Goal: Task Accomplishment & Management: Manage account settings

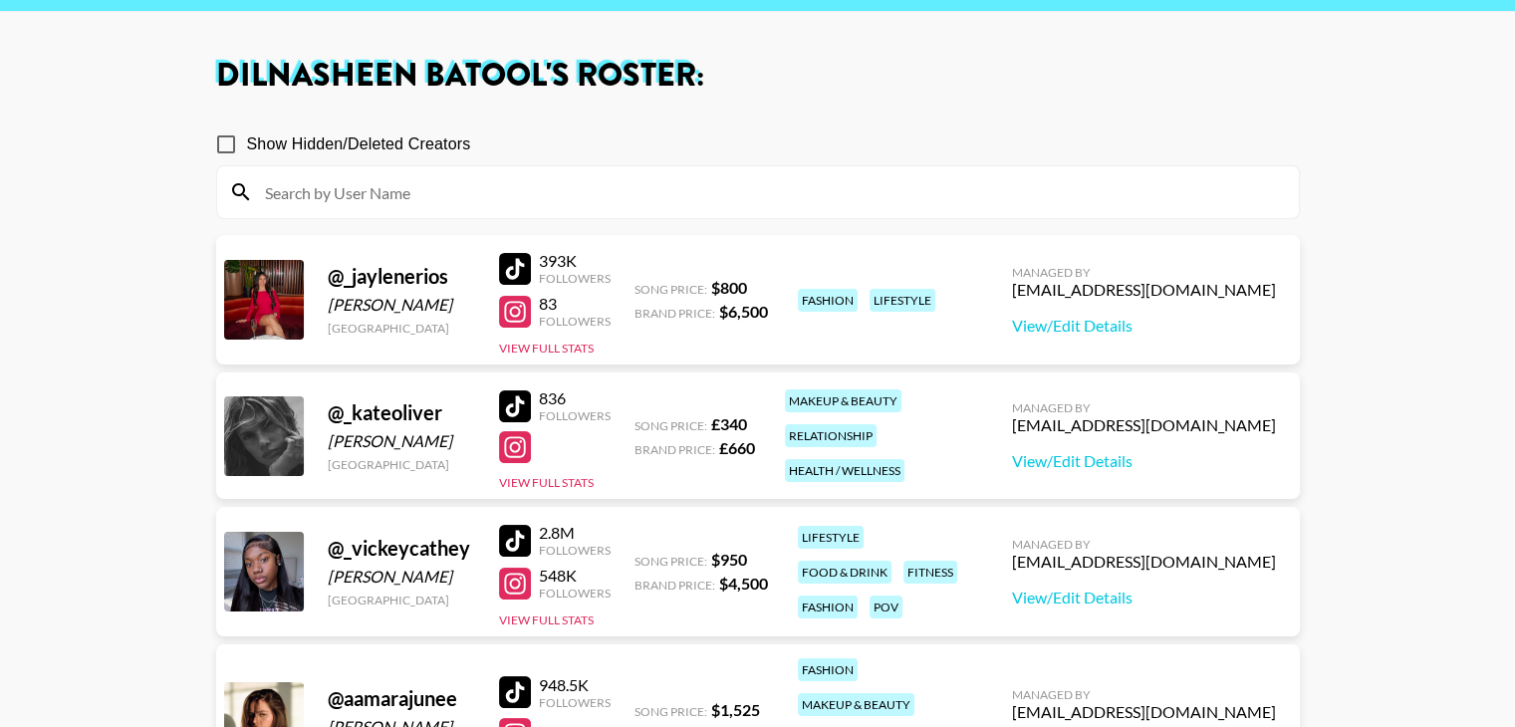
scroll to position [114, 0]
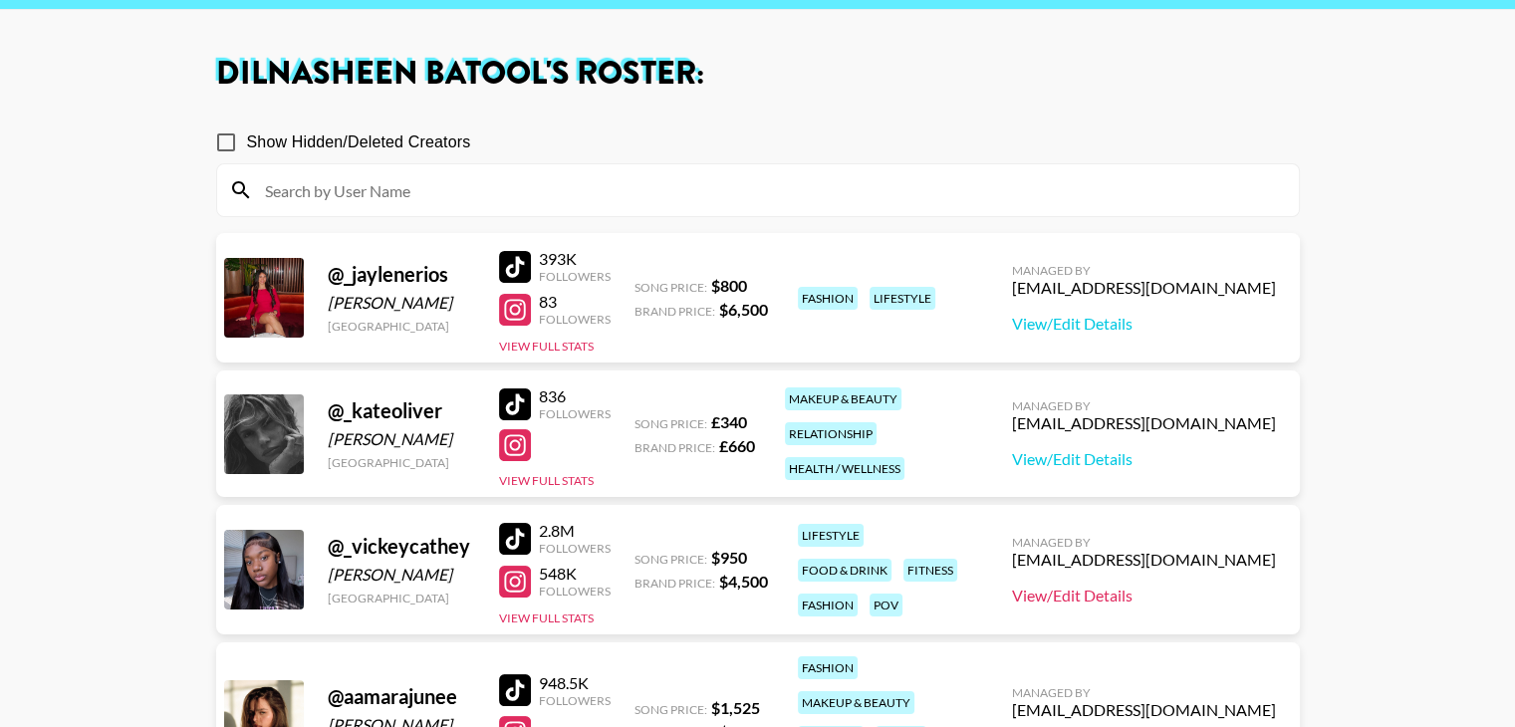
click at [1082, 586] on link "View/Edit Details" at bounding box center [1144, 596] width 264 height 20
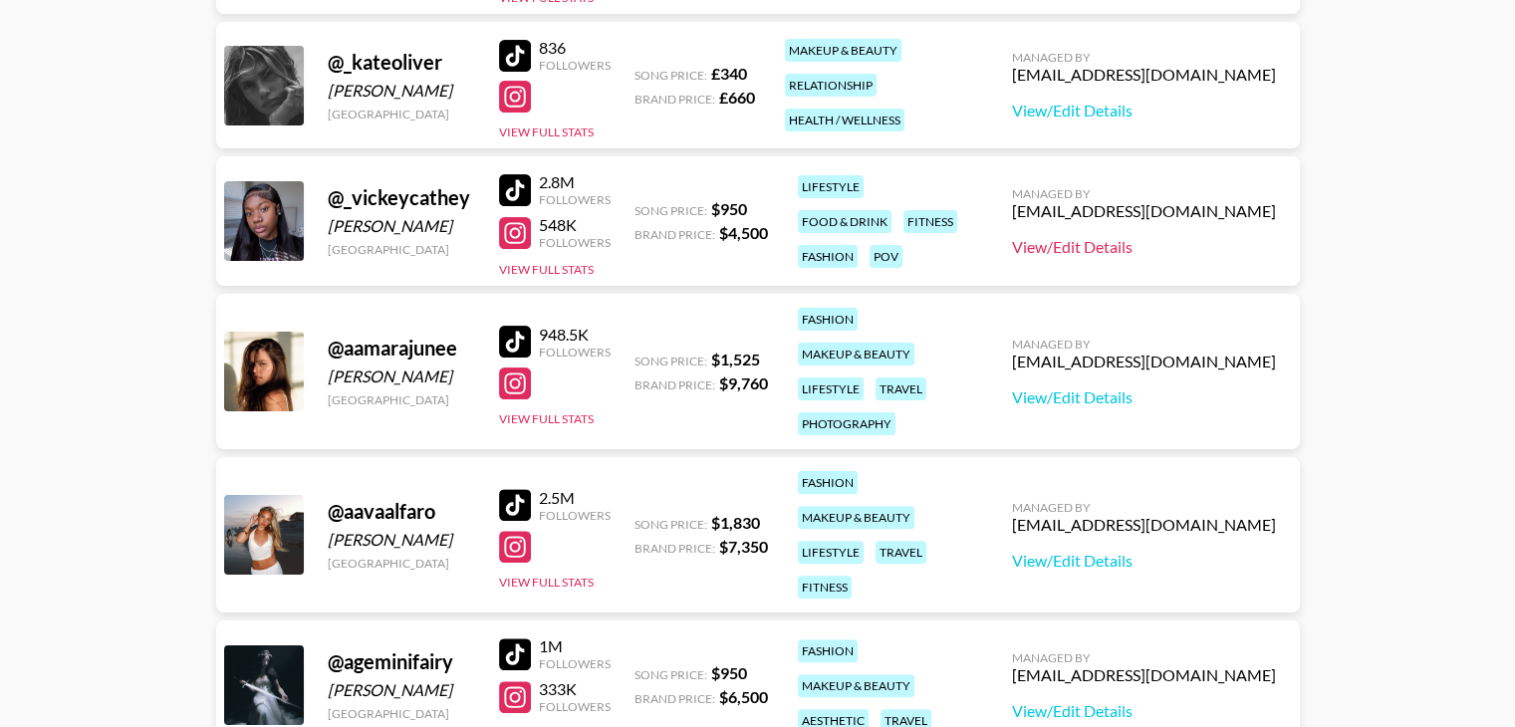
scroll to position [465, 0]
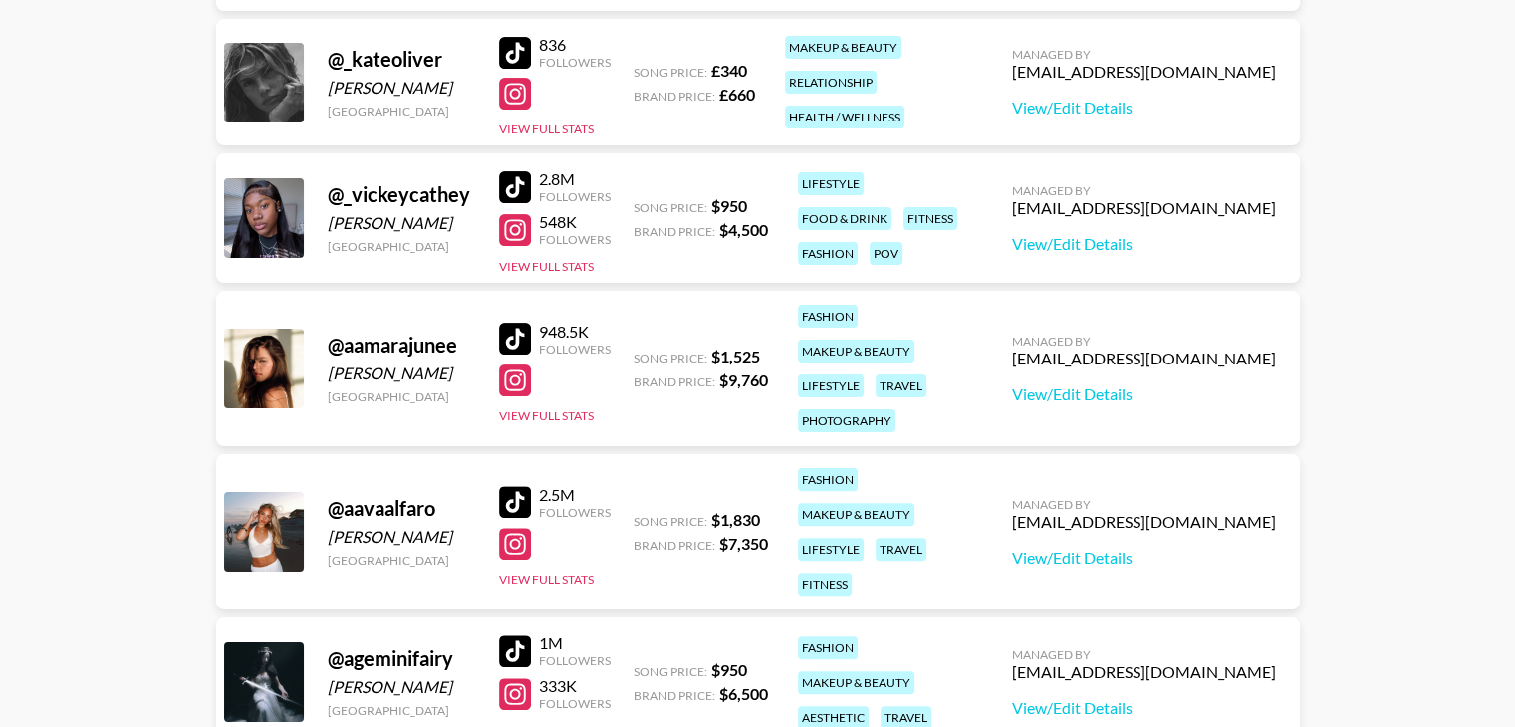
click at [507, 365] on div at bounding box center [515, 381] width 32 height 32
click at [1081, 385] on link "View/Edit Details" at bounding box center [1144, 395] width 264 height 20
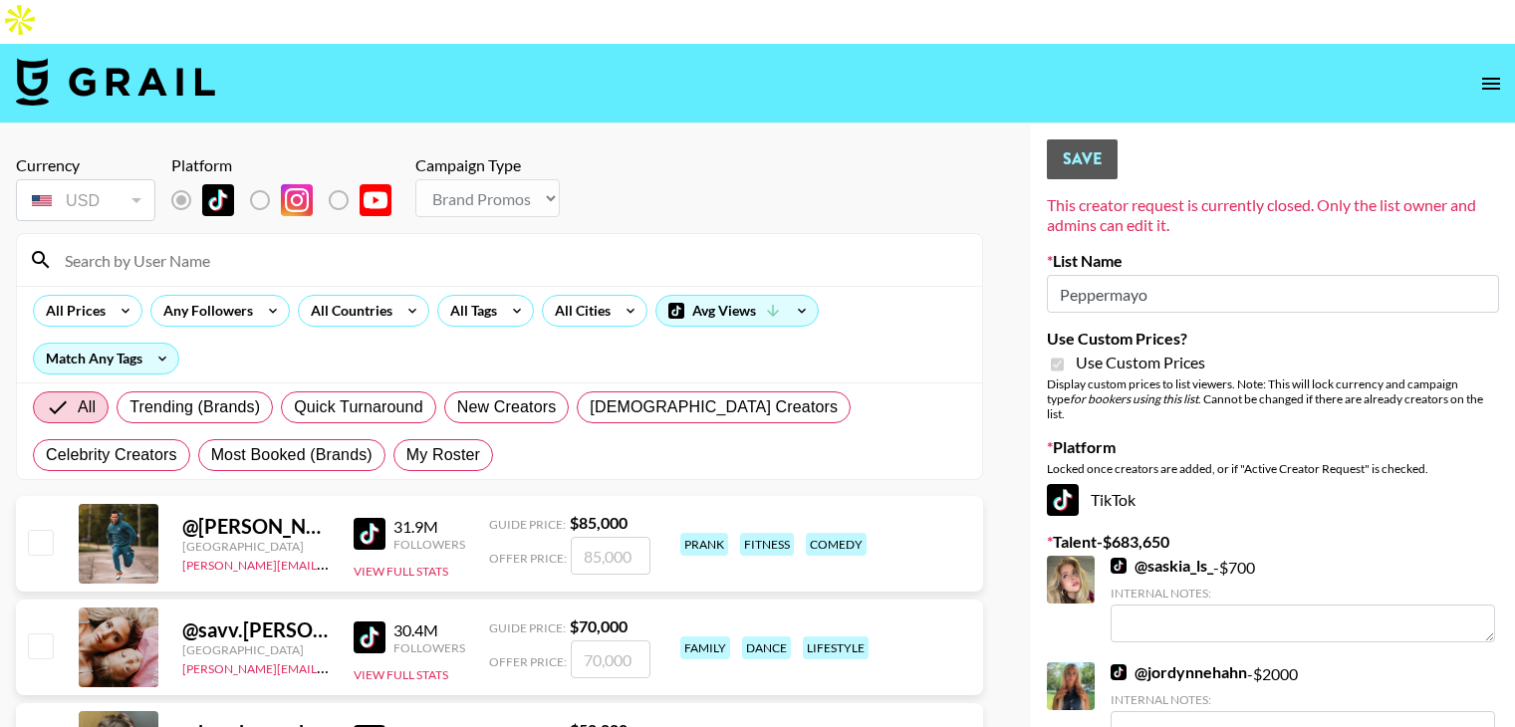
select select "Brand"
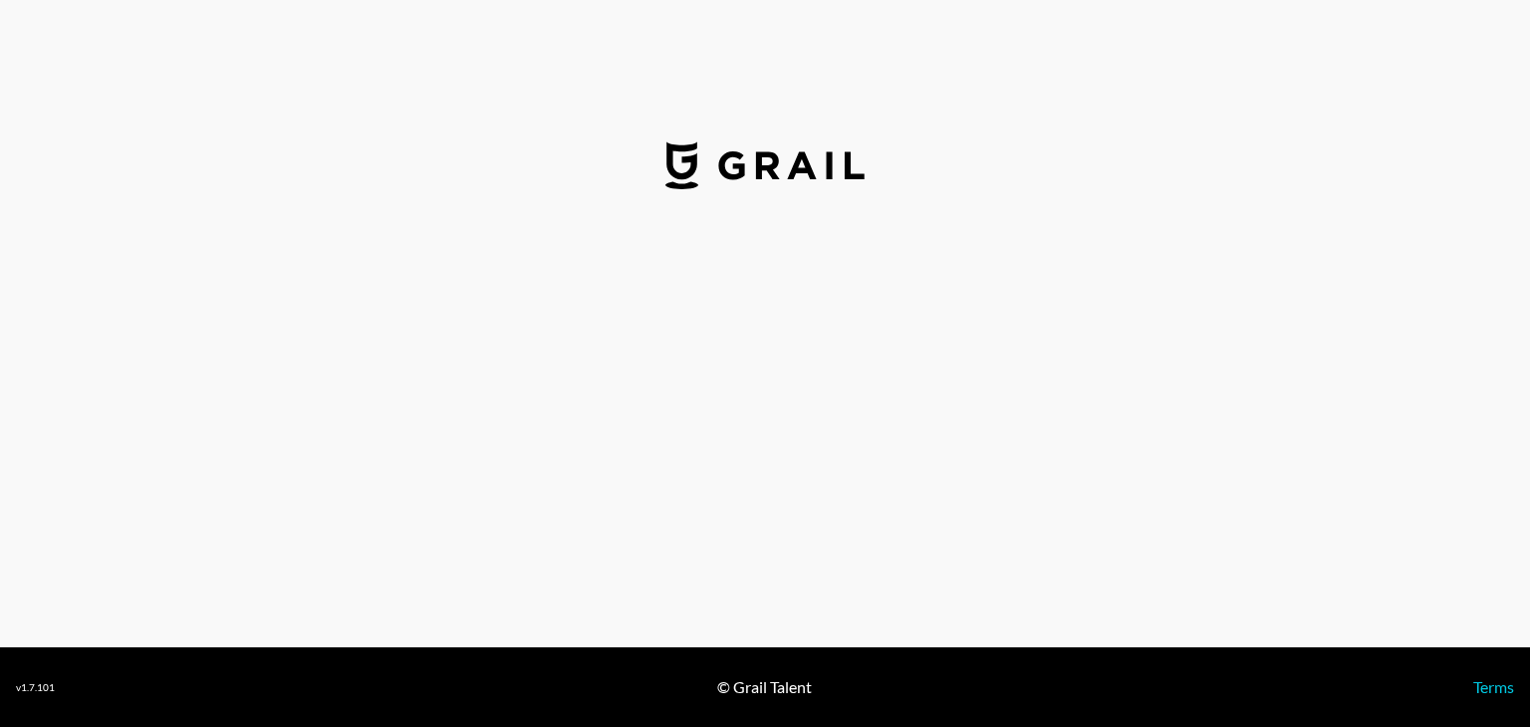
select select "USD"
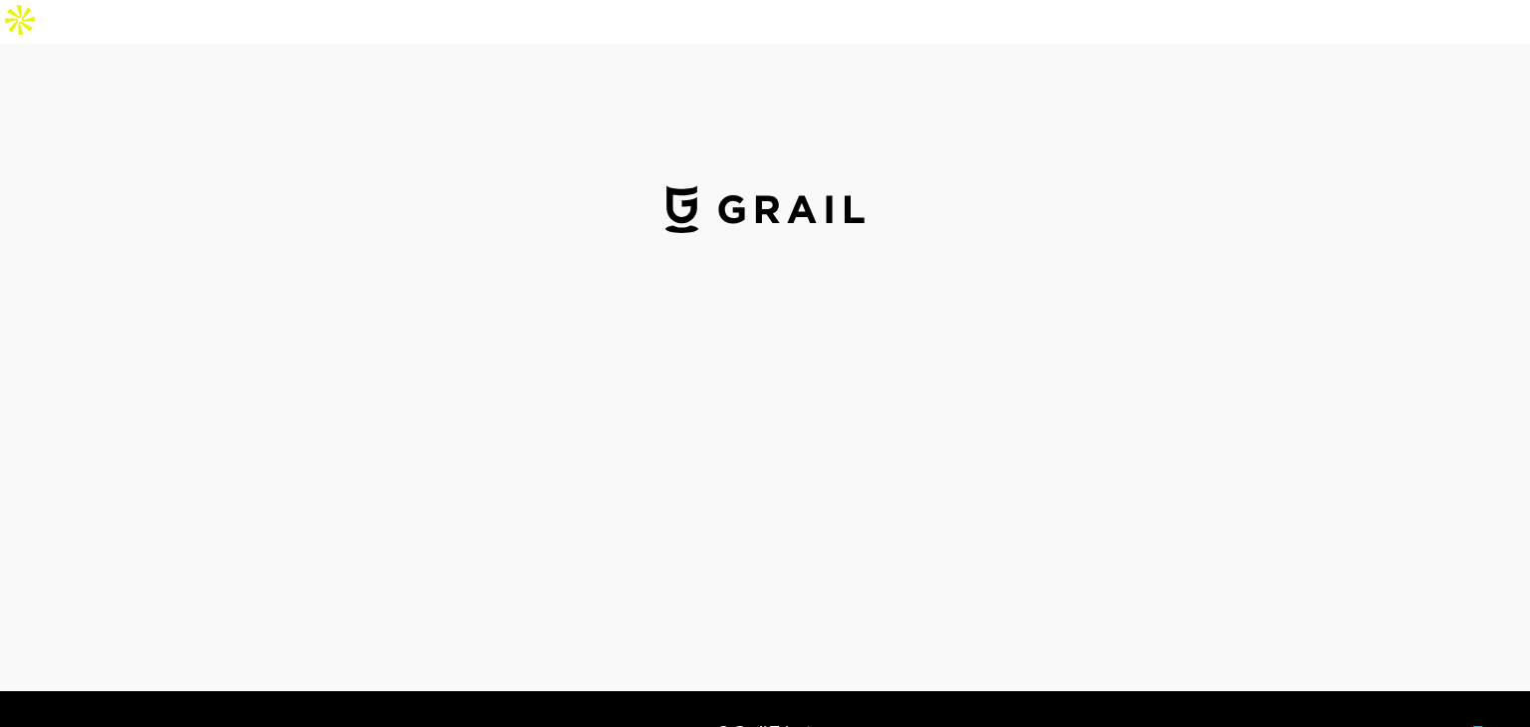
select select "USD"
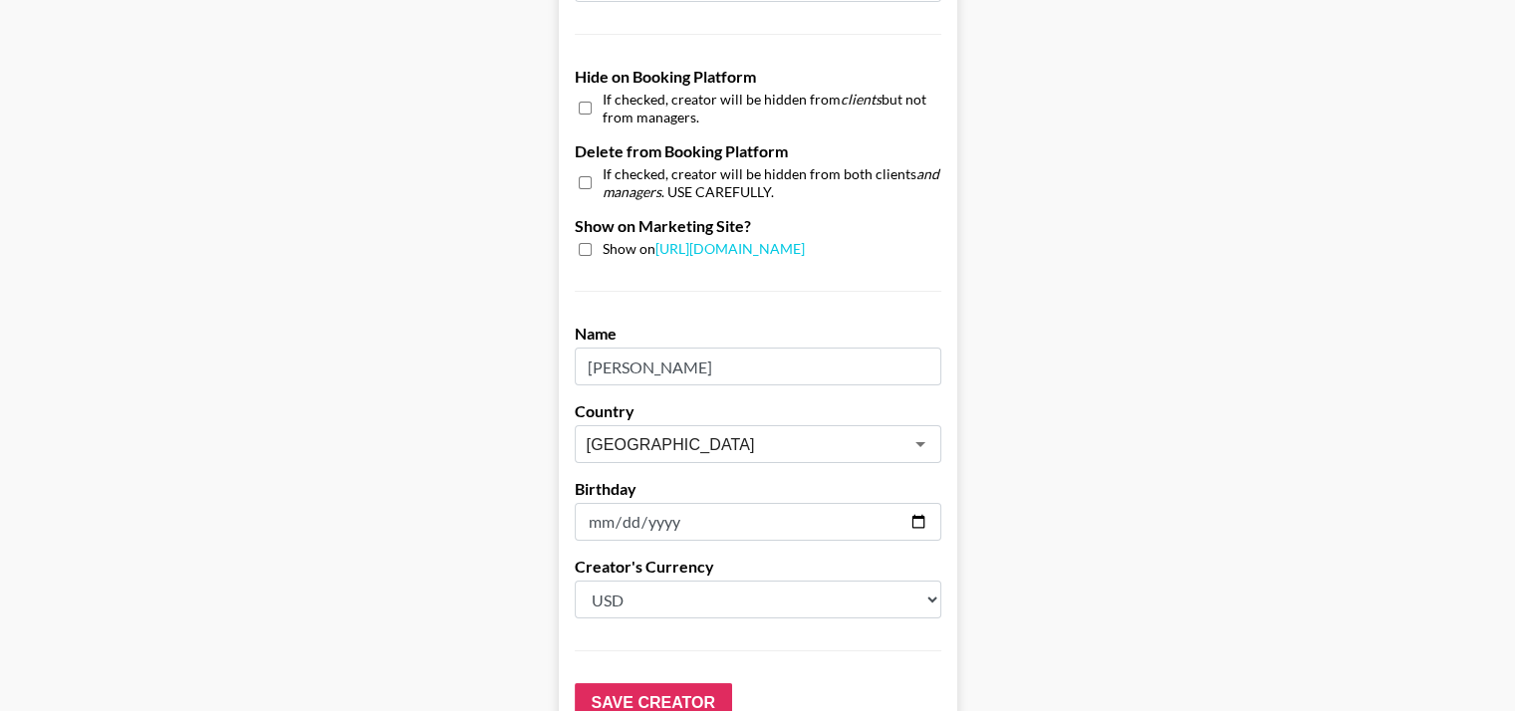
scroll to position [1897, 0]
click at [916, 431] on icon "Open" at bounding box center [921, 443] width 24 height 24
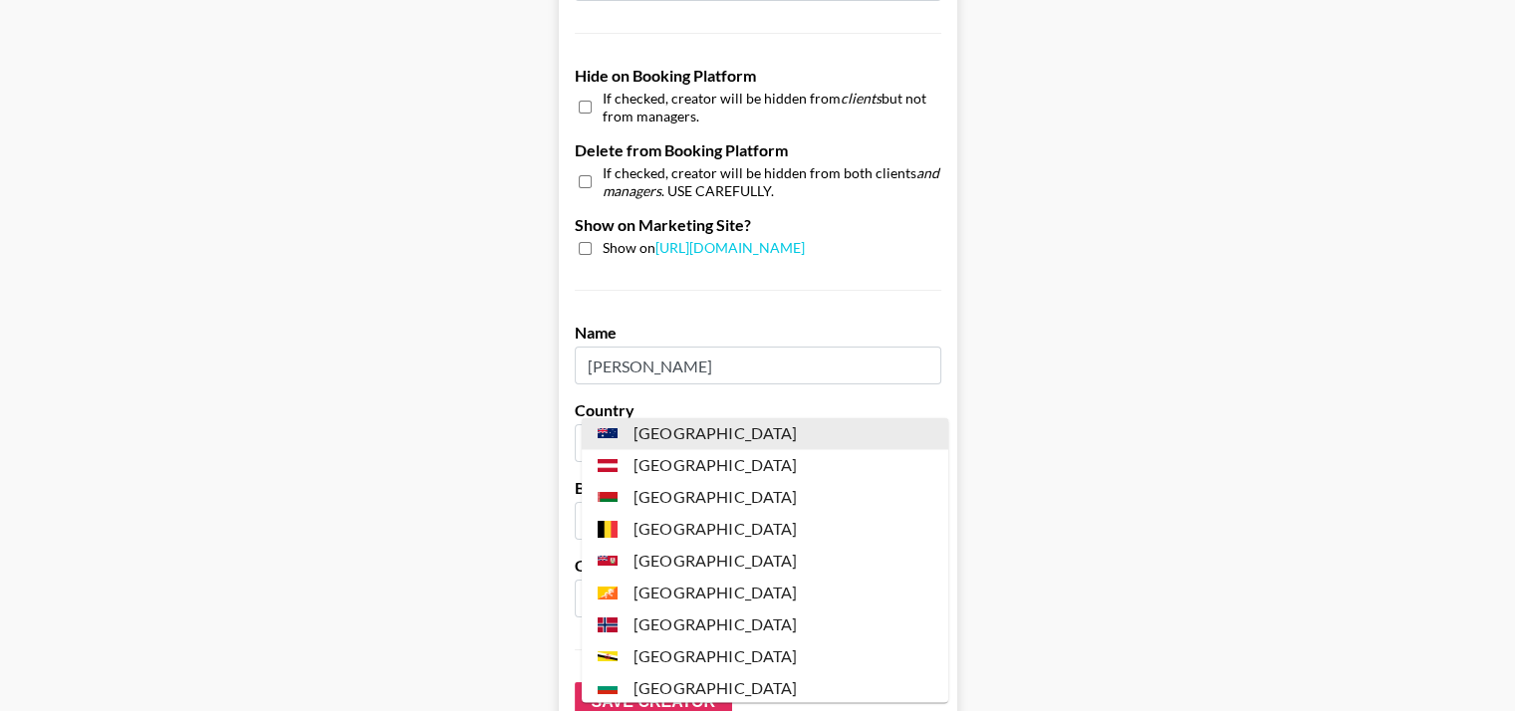
scroll to position [0, 0]
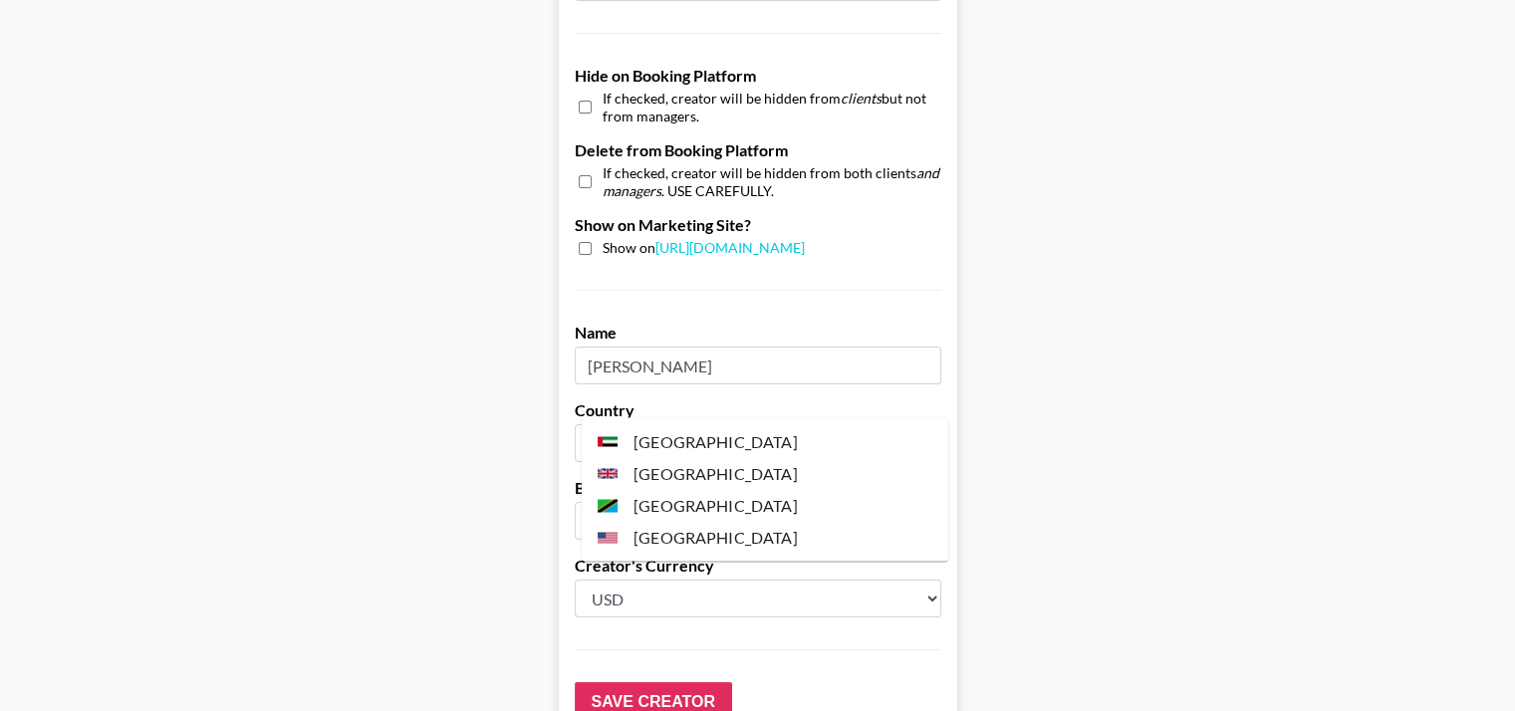
click at [721, 539] on li "[GEOGRAPHIC_DATA]" at bounding box center [765, 537] width 367 height 32
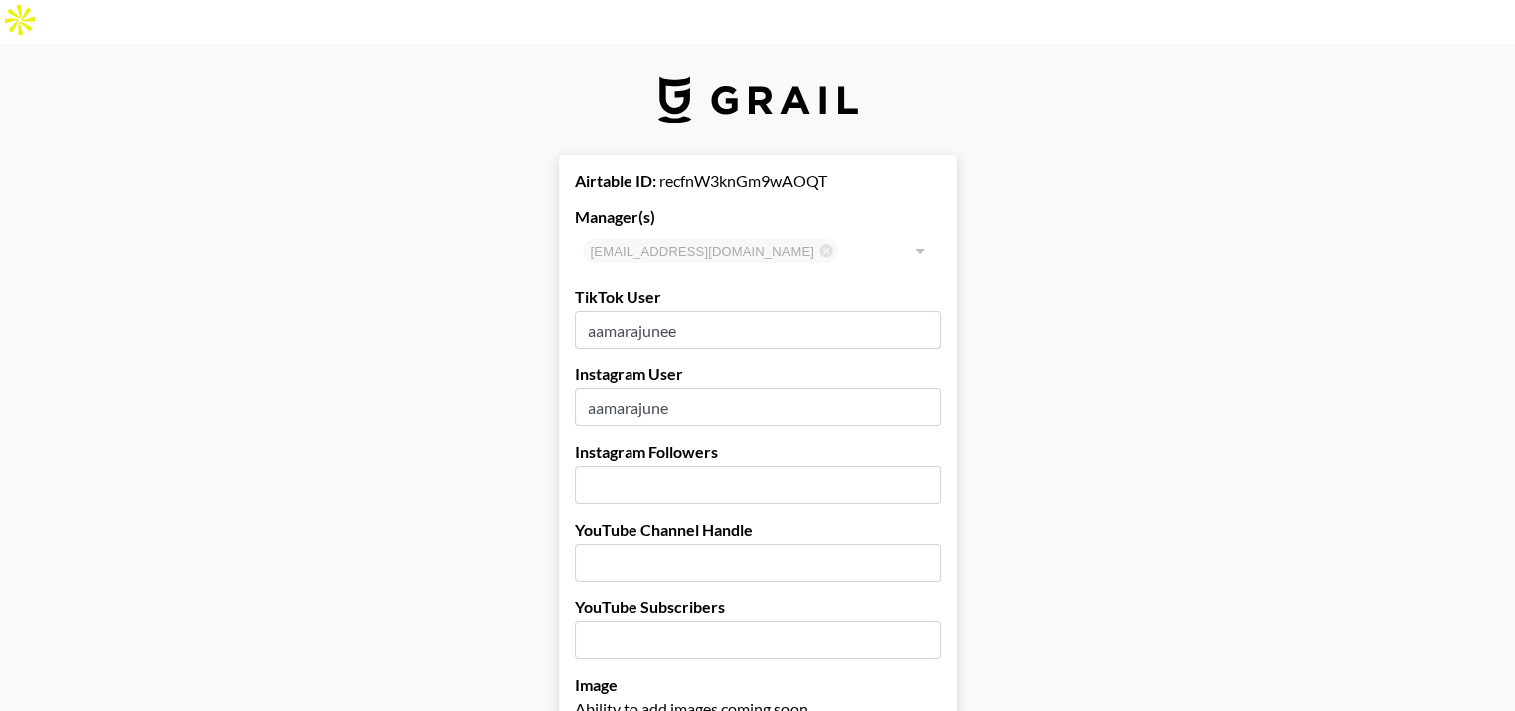
type input "[GEOGRAPHIC_DATA]"
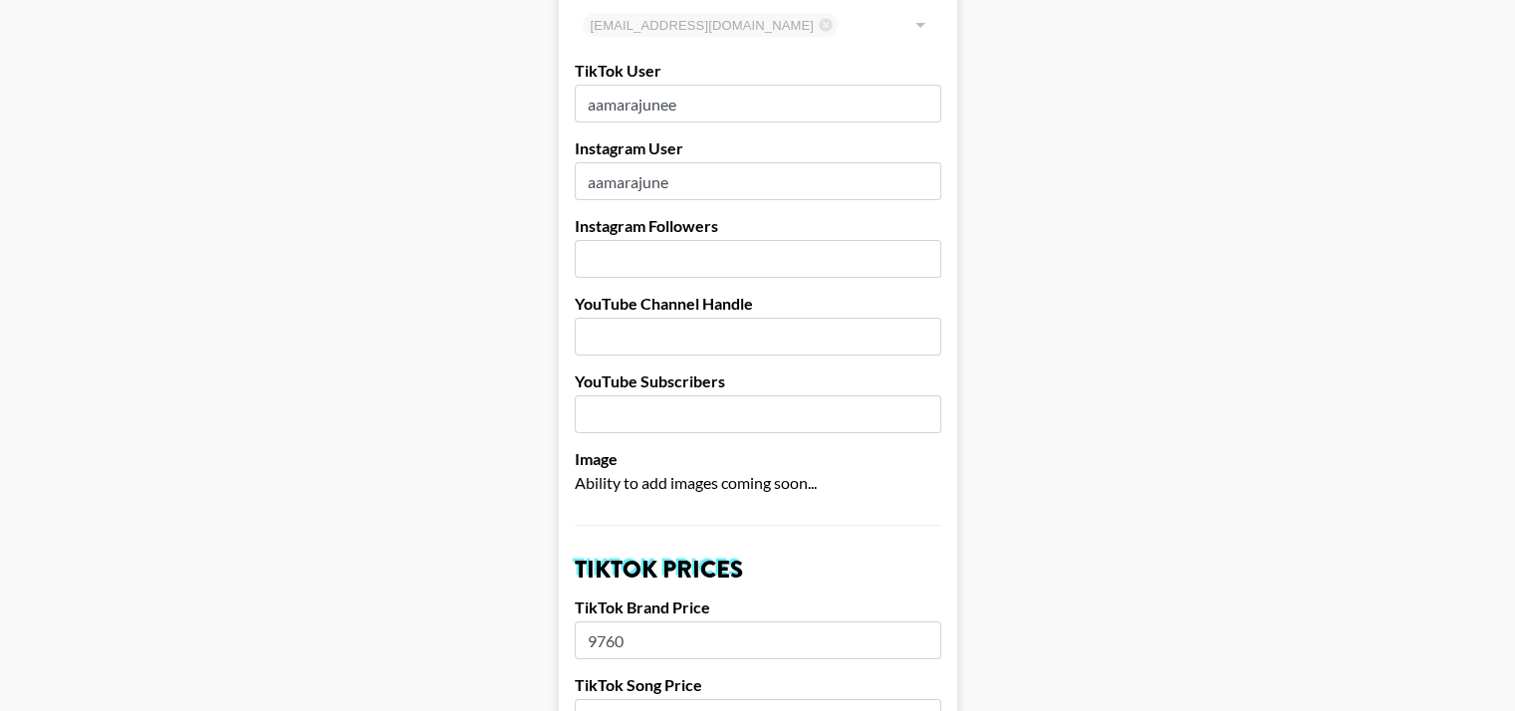
scroll to position [211, 0]
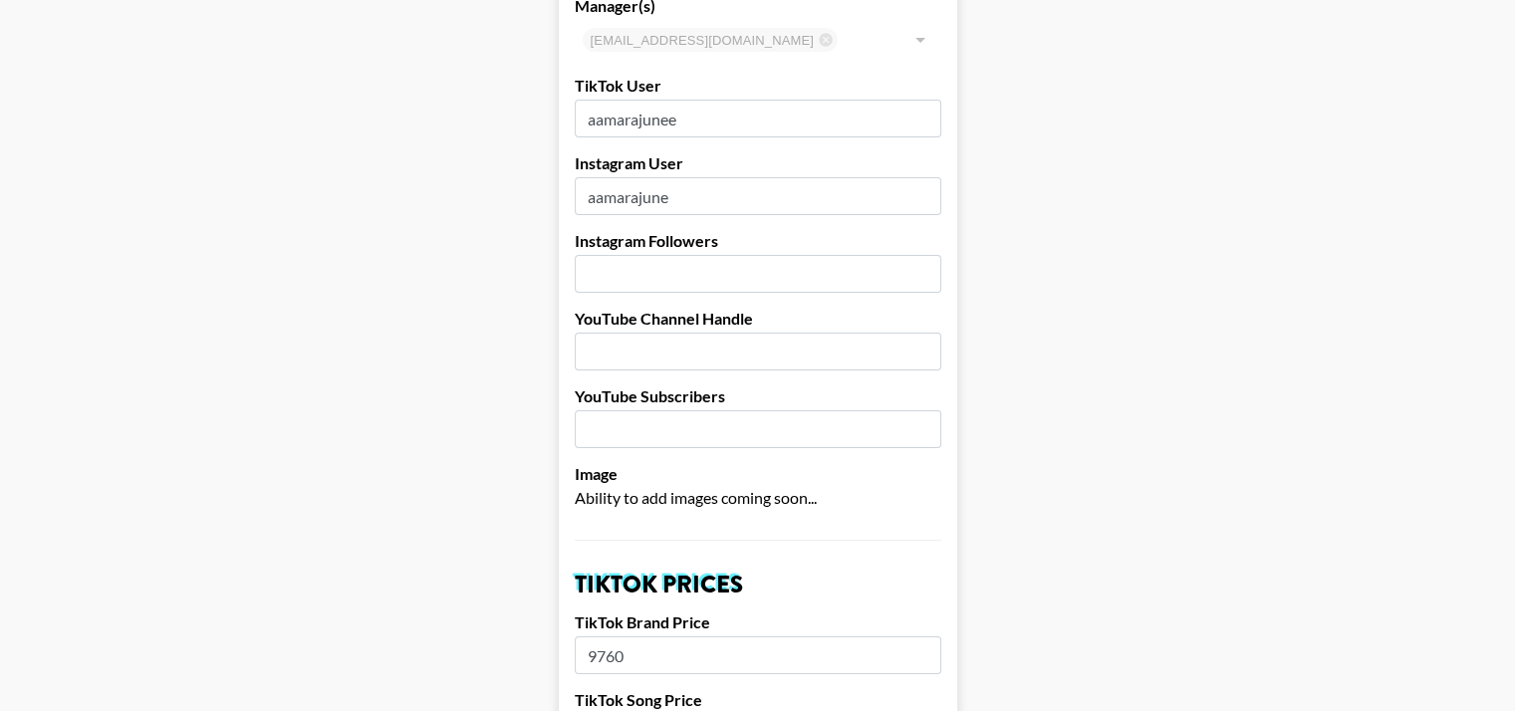
click at [658, 255] on input "number" at bounding box center [758, 274] width 367 height 38
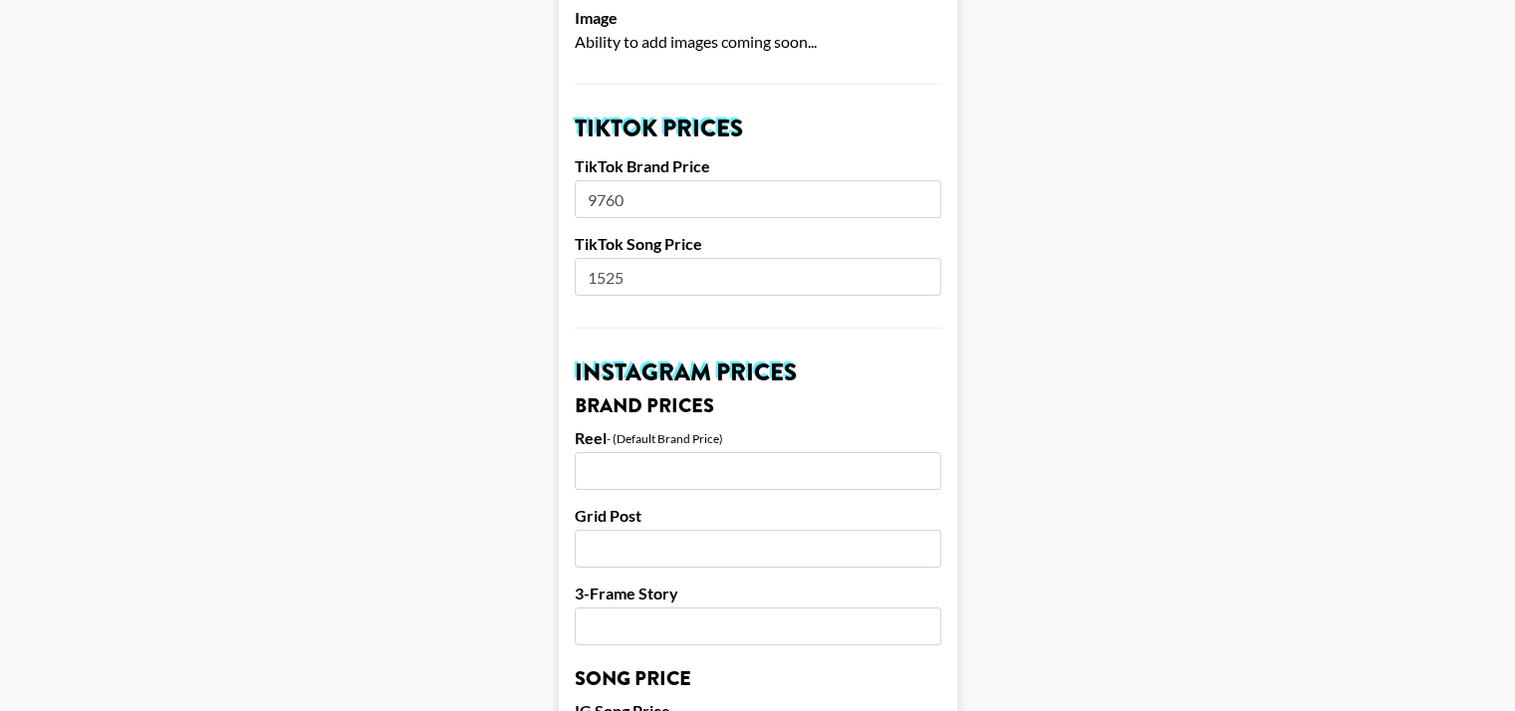
scroll to position [665, 0]
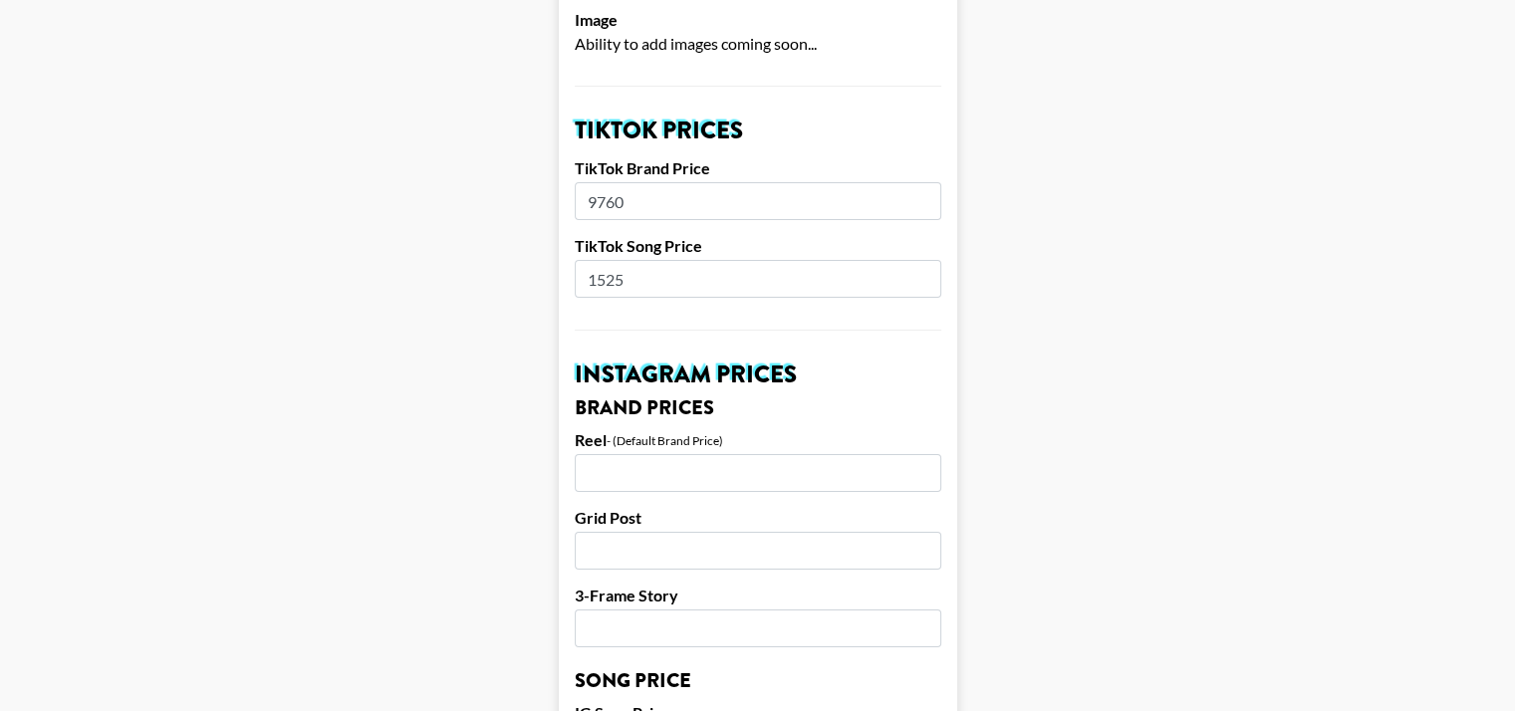
type input "416000"
click at [637, 182] on input "9760" at bounding box center [758, 201] width 367 height 38
type input "10000"
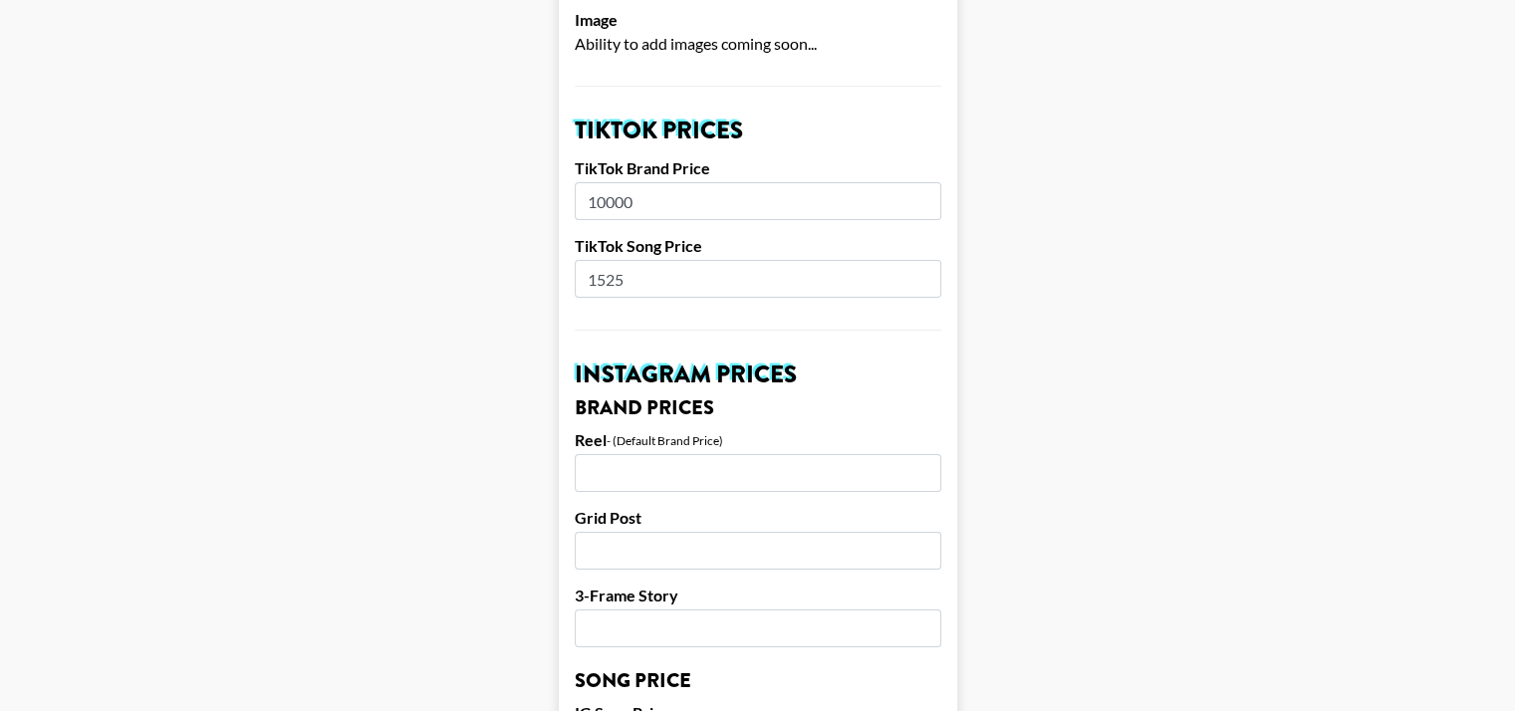
click at [647, 454] on input "number" at bounding box center [758, 473] width 367 height 38
type input "9500"
click at [618, 182] on input "10000" at bounding box center [758, 201] width 367 height 38
type input "9500"
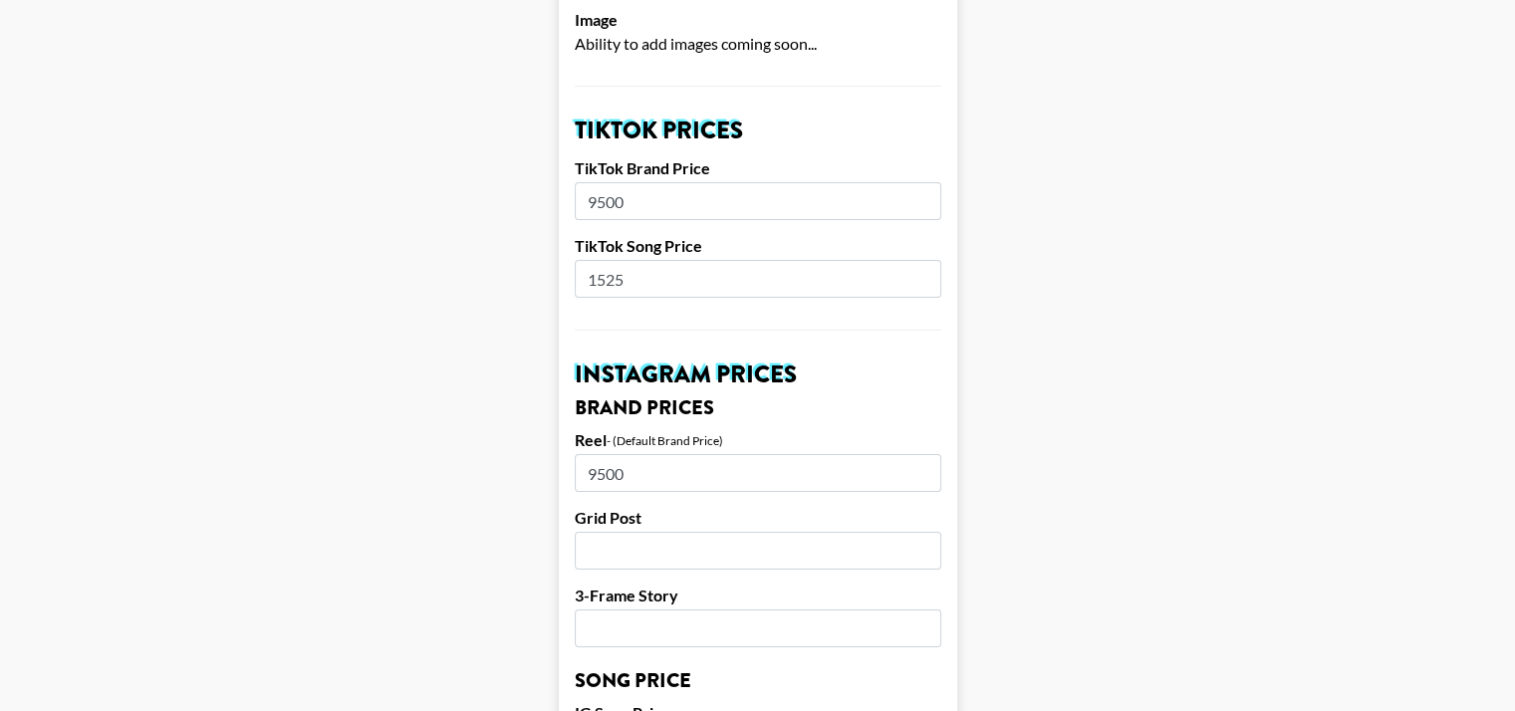
click at [630, 260] on input "1525" at bounding box center [758, 279] width 367 height 38
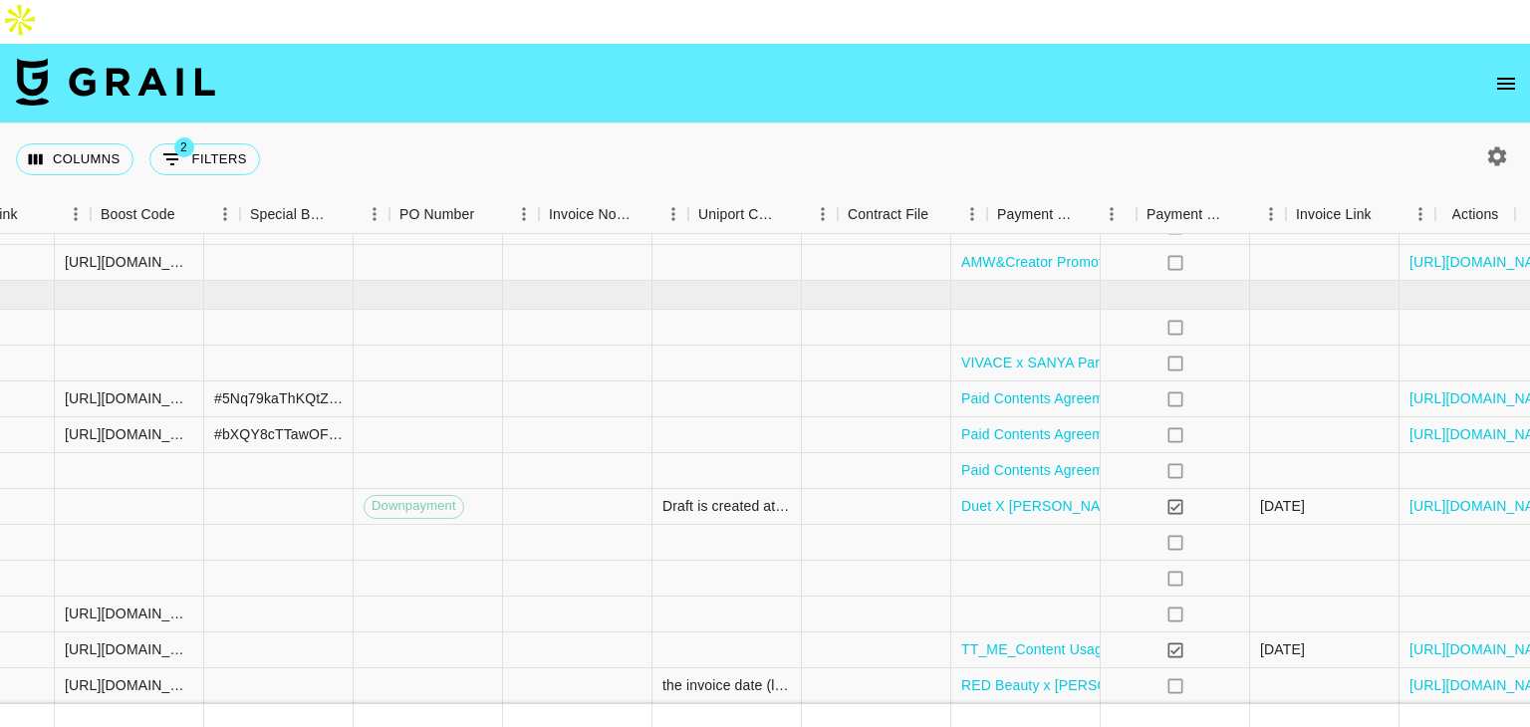
scroll to position [1143, 2714]
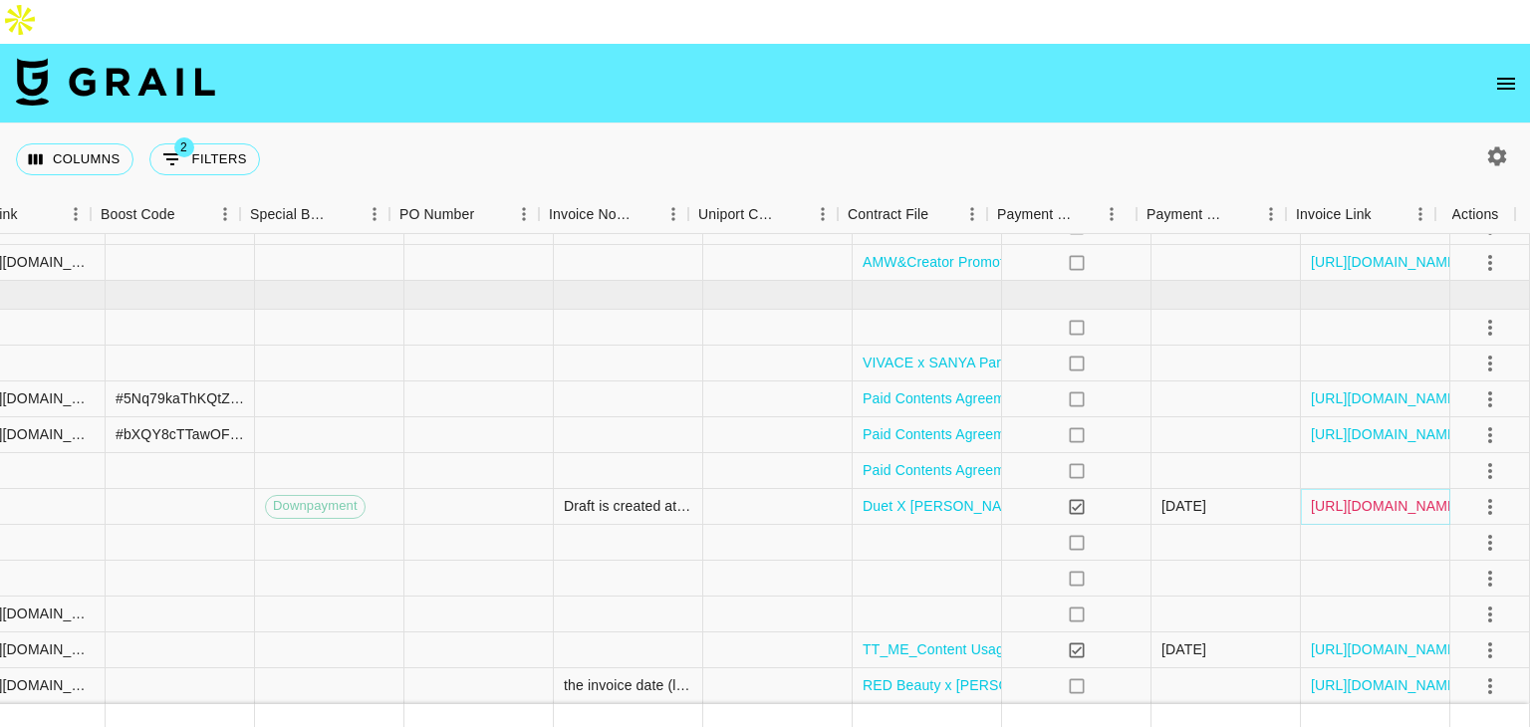
click at [1351, 496] on link "https://in.xero.com/Jw8YolMS5MzLIPGQxvGEUU7mQmXJuIsmrjwaRYkf" at bounding box center [1386, 506] width 150 height 20
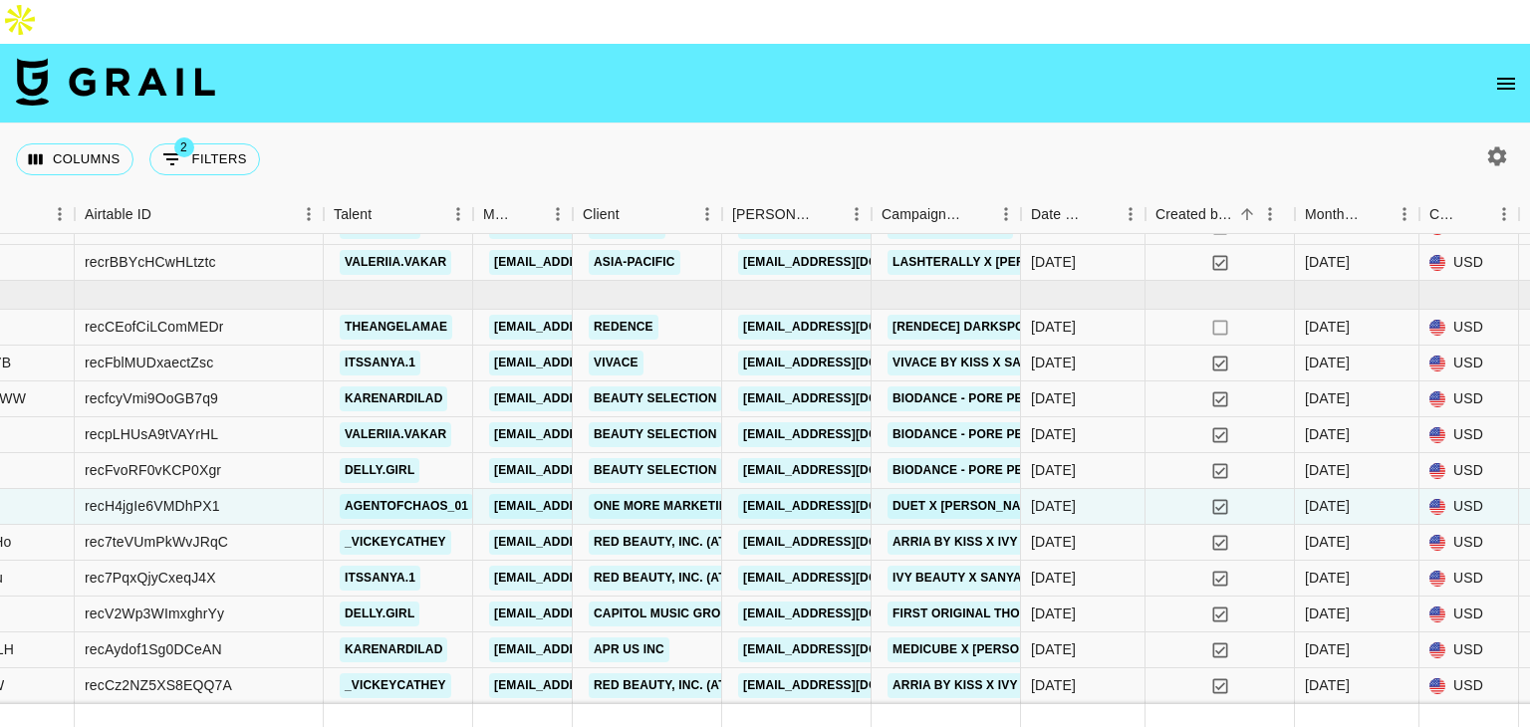
scroll to position [1143, 338]
click at [930, 530] on link "Arria by Kiss x Ivy" at bounding box center [956, 542] width 135 height 25
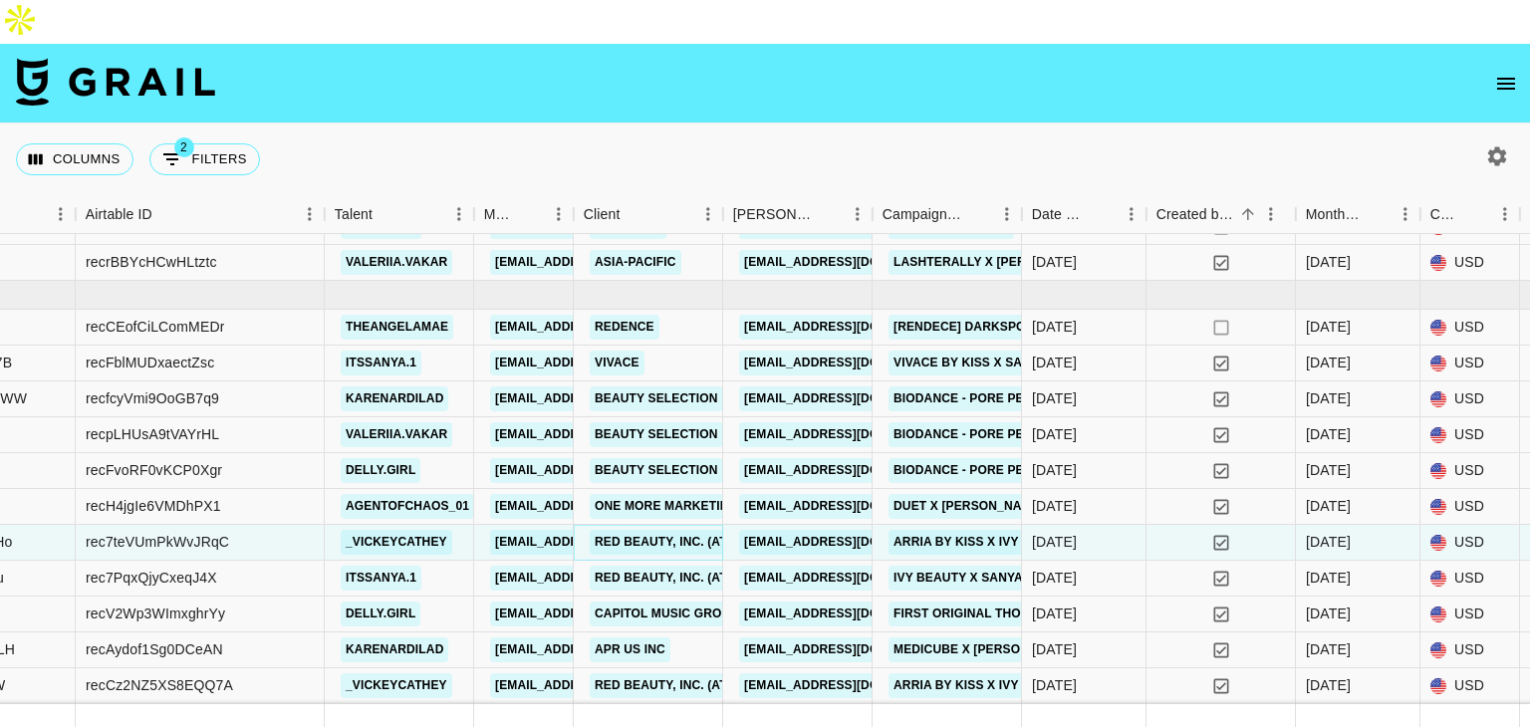
click at [661, 530] on link "Red Beauty, Inc. (ATTN: [GEOGRAPHIC_DATA])" at bounding box center [740, 542] width 301 height 25
click at [634, 566] on link "Red Beauty, Inc. (ATTN: [GEOGRAPHIC_DATA])" at bounding box center [740, 578] width 301 height 25
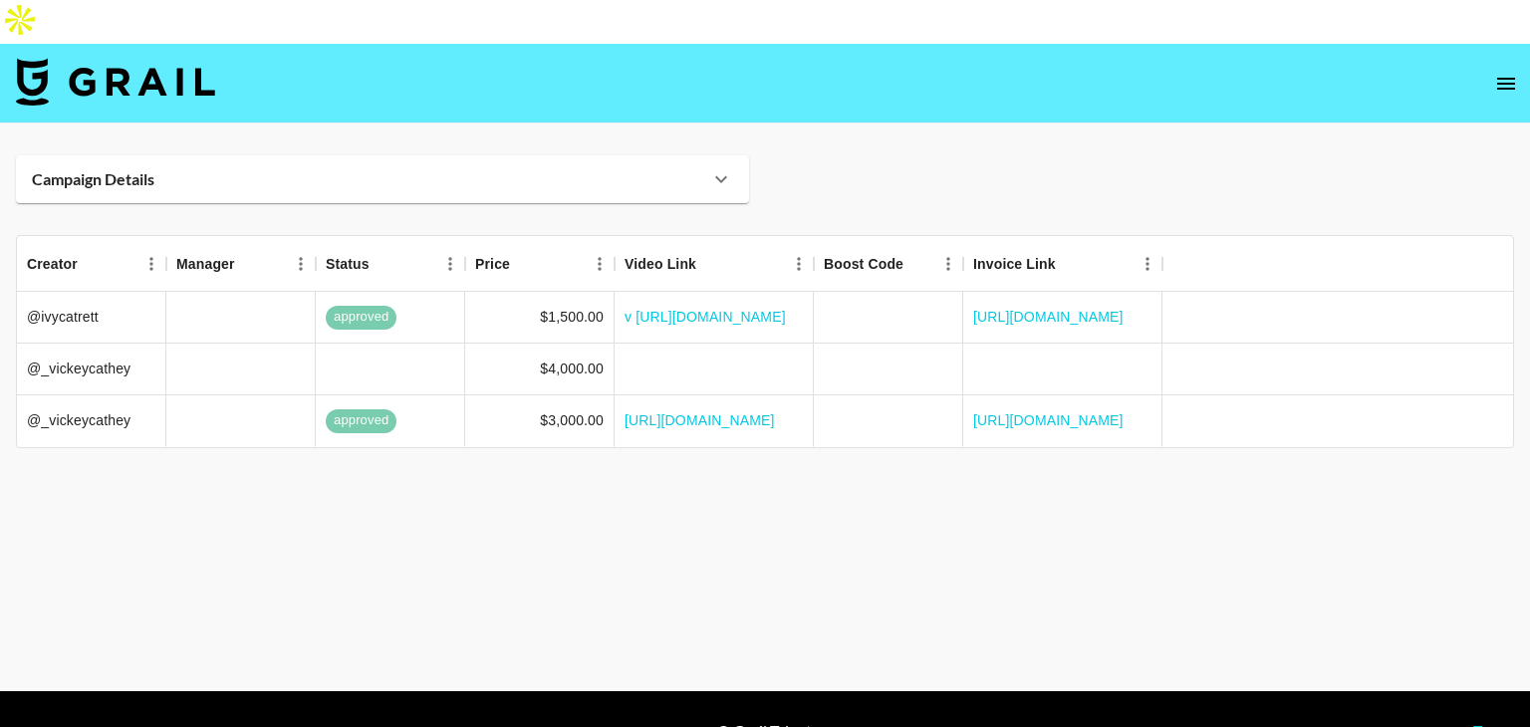
click at [570, 169] on div "Campaign Details" at bounding box center [370, 179] width 677 height 20
click at [714, 167] on icon at bounding box center [721, 179] width 24 height 24
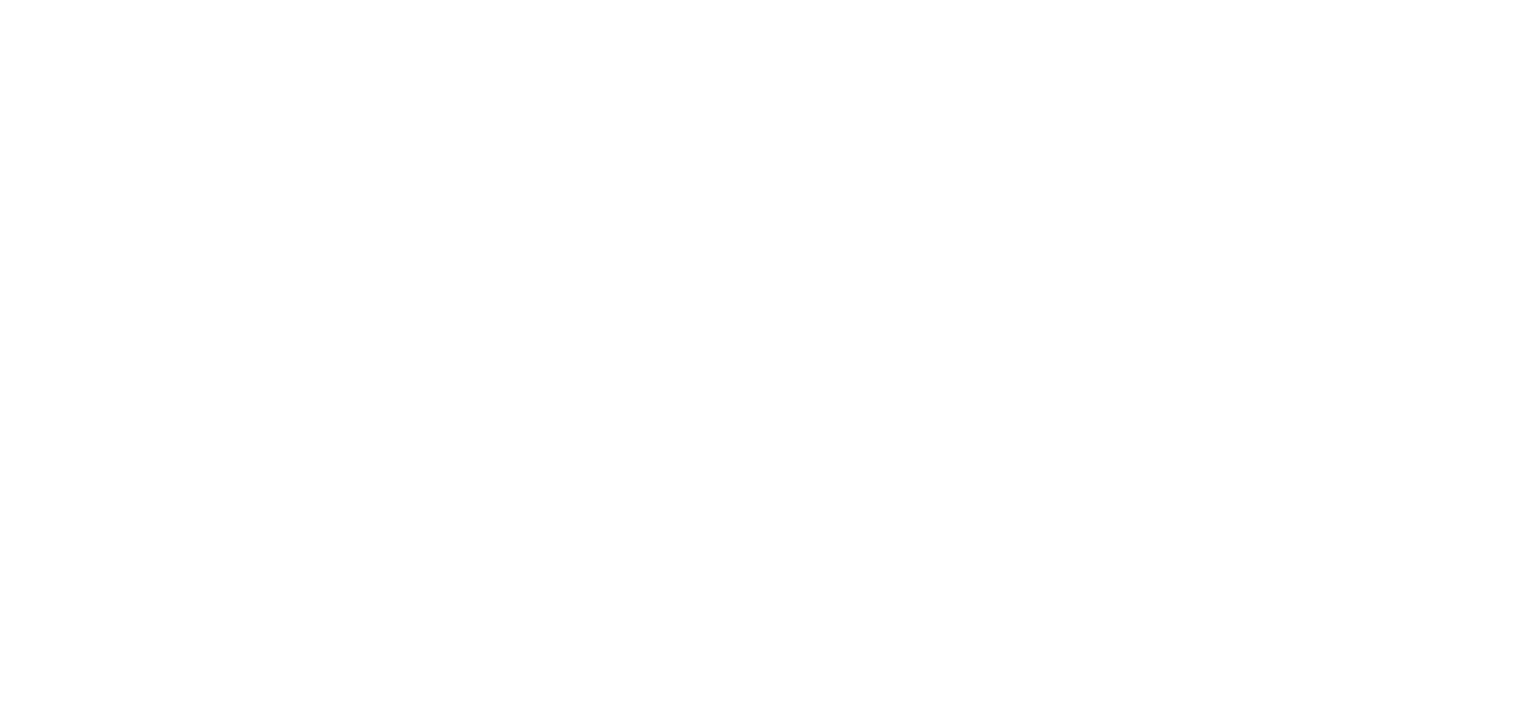
select select "USD"
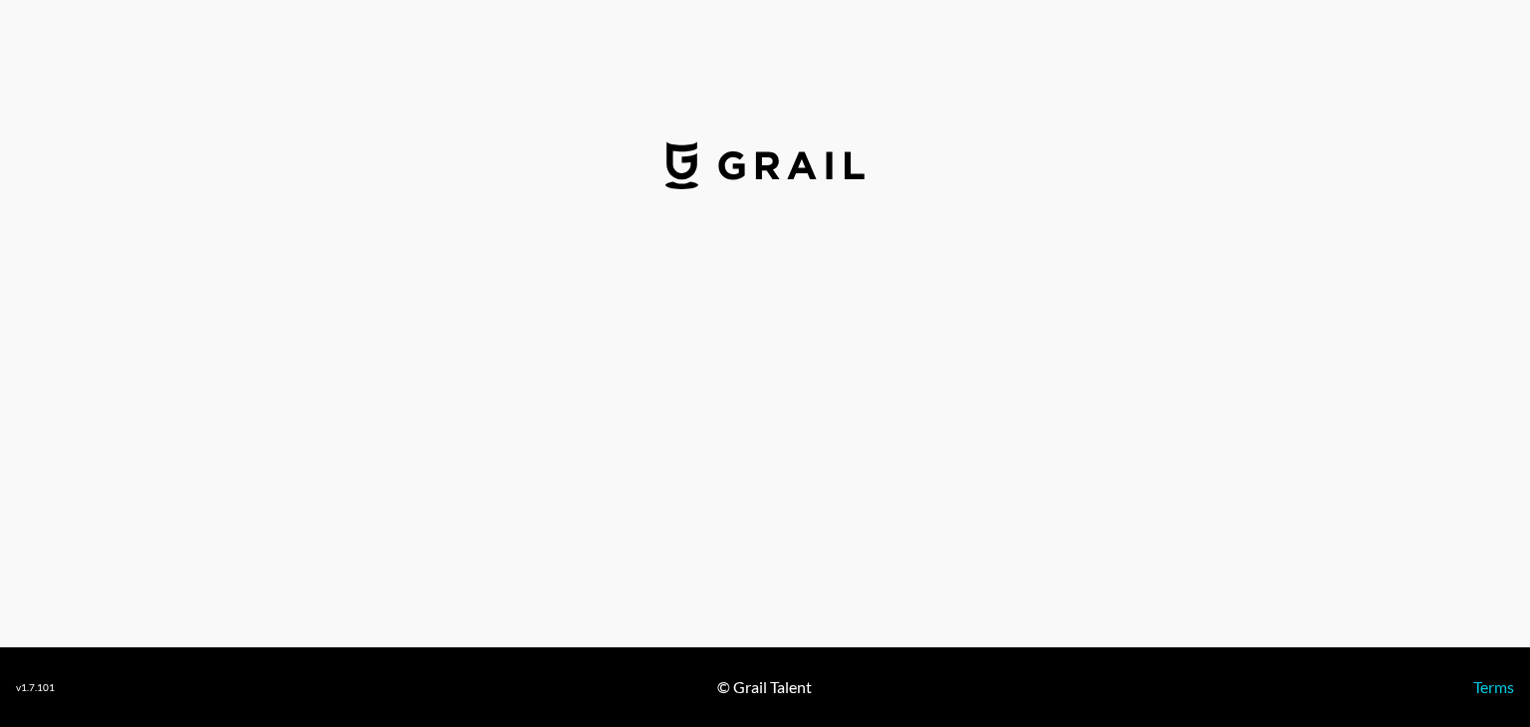
select select "USD"
